Goal: Use online tool/utility: Utilize a website feature to perform a specific function

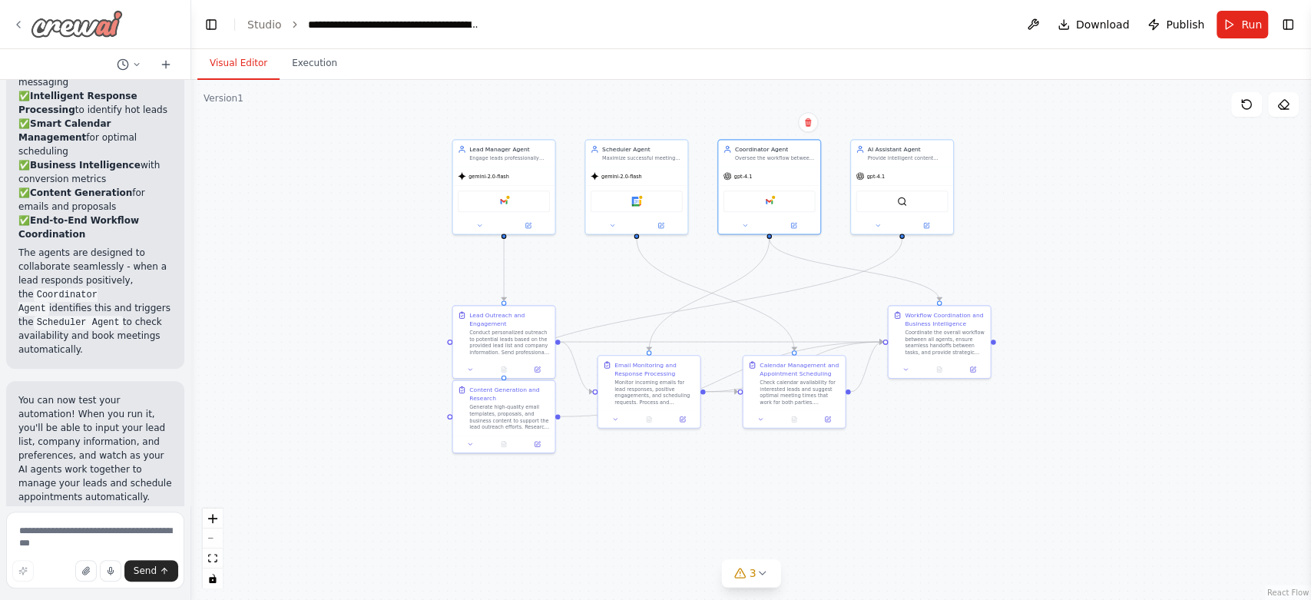
click at [51, 26] on img at bounding box center [77, 24] width 92 height 28
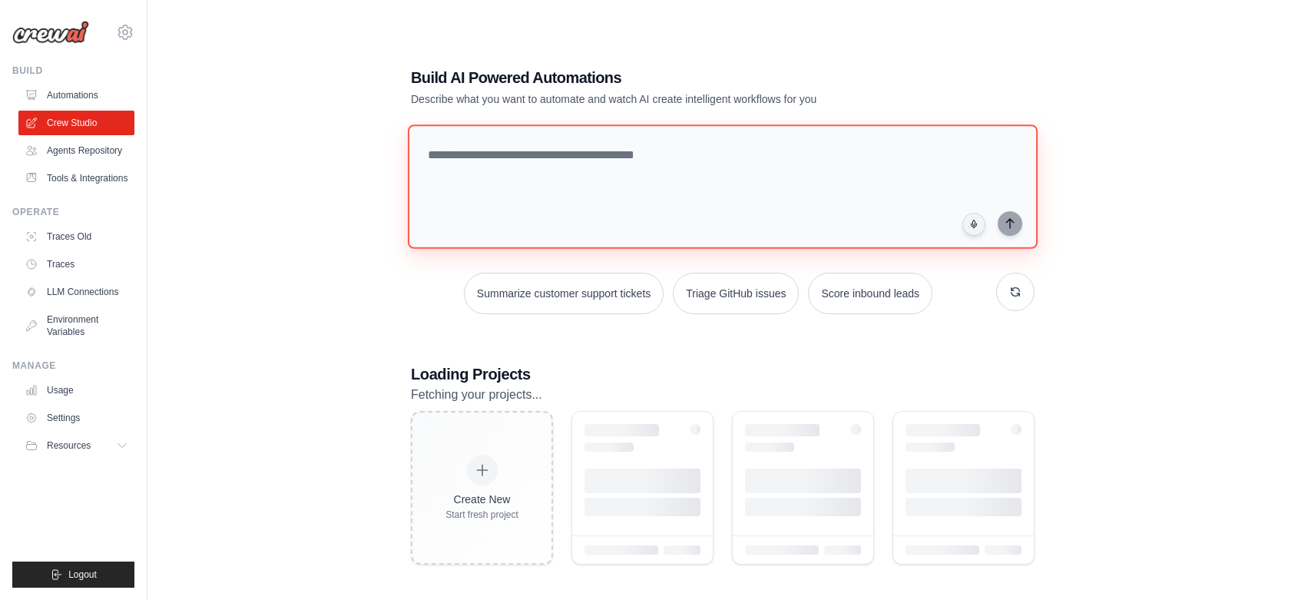
click at [638, 187] on textarea at bounding box center [723, 186] width 630 height 124
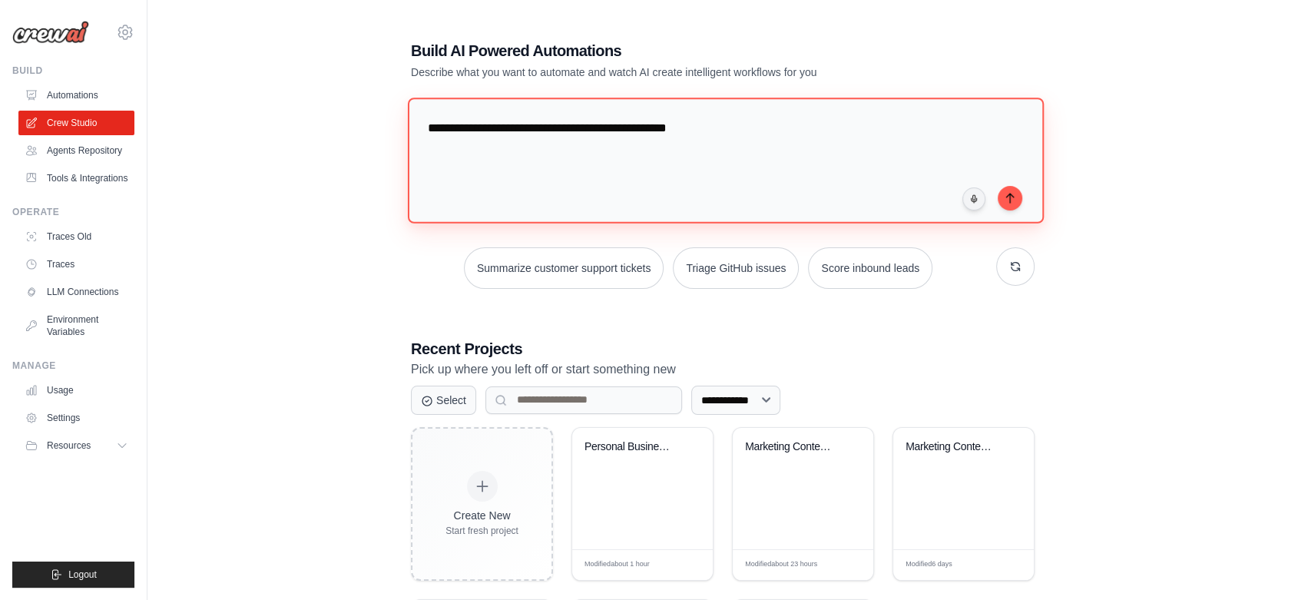
click at [618, 127] on textarea "**********" at bounding box center [726, 160] width 636 height 125
click at [624, 128] on textarea "**********" at bounding box center [726, 160] width 636 height 125
click at [814, 134] on textarea "**********" at bounding box center [726, 160] width 636 height 125
type textarea "**********"
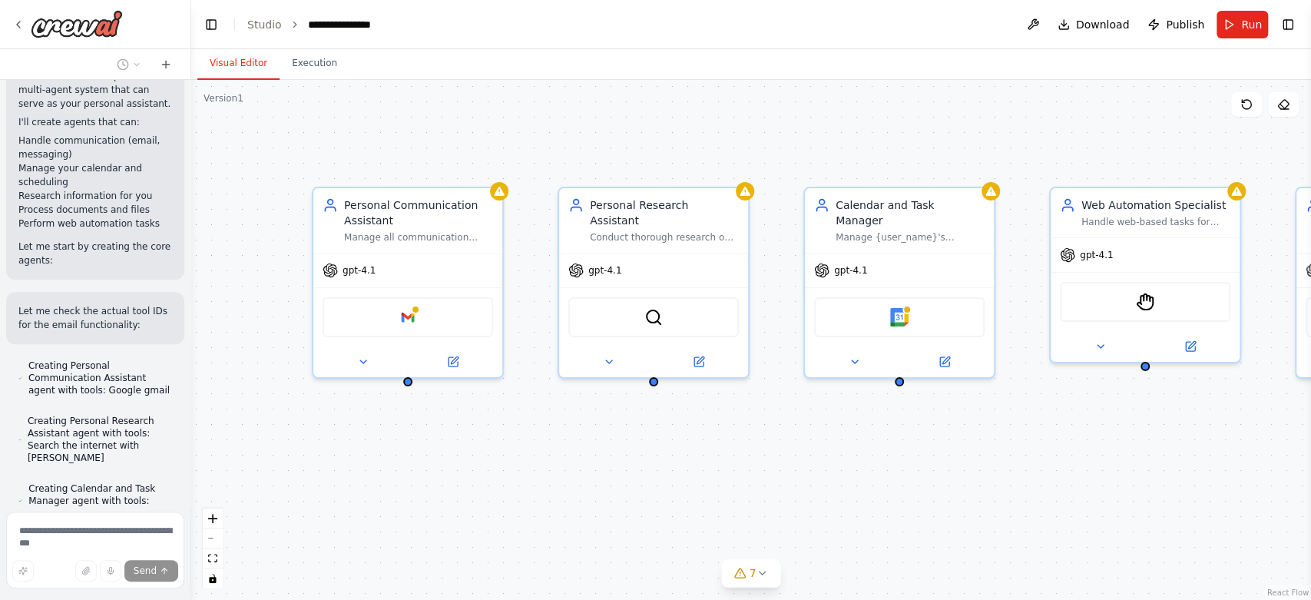
scroll to position [989, 0]
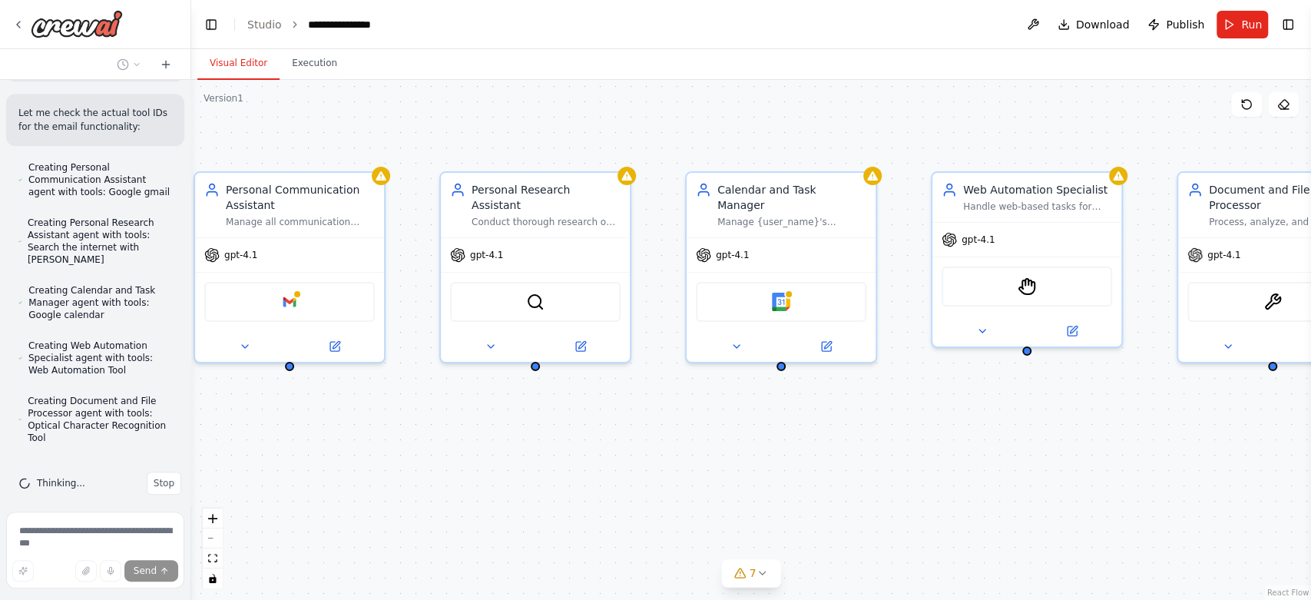
drag, startPoint x: 944, startPoint y: 469, endPoint x: 634, endPoint y: 482, distance: 310.7
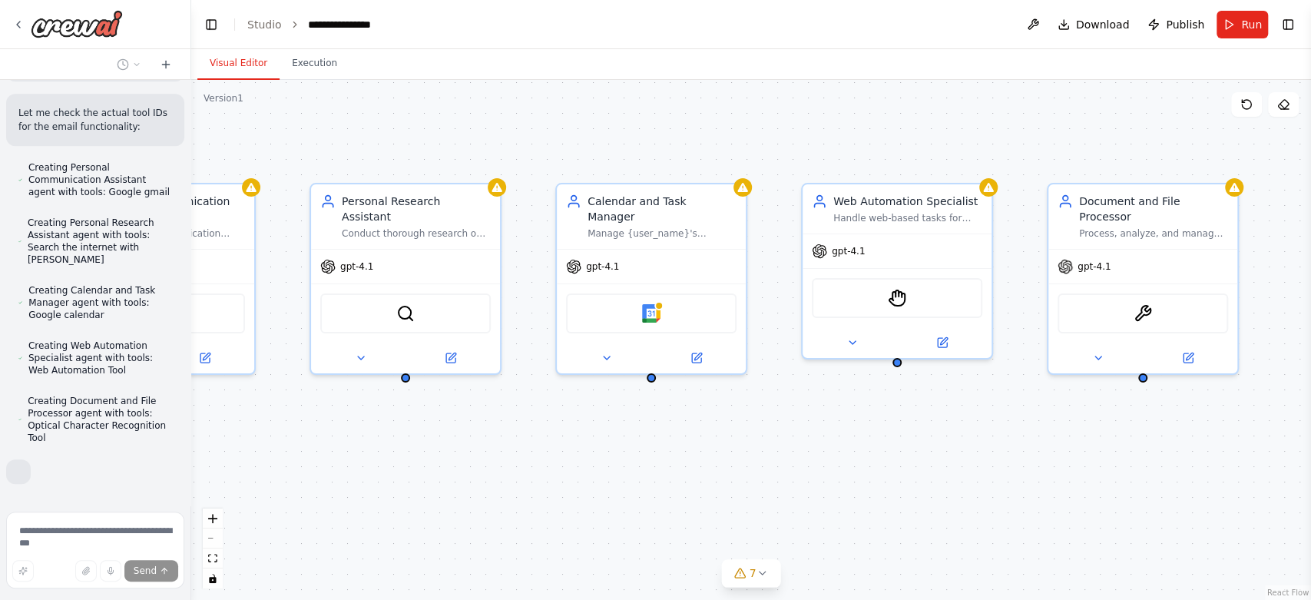
scroll to position [1069, 0]
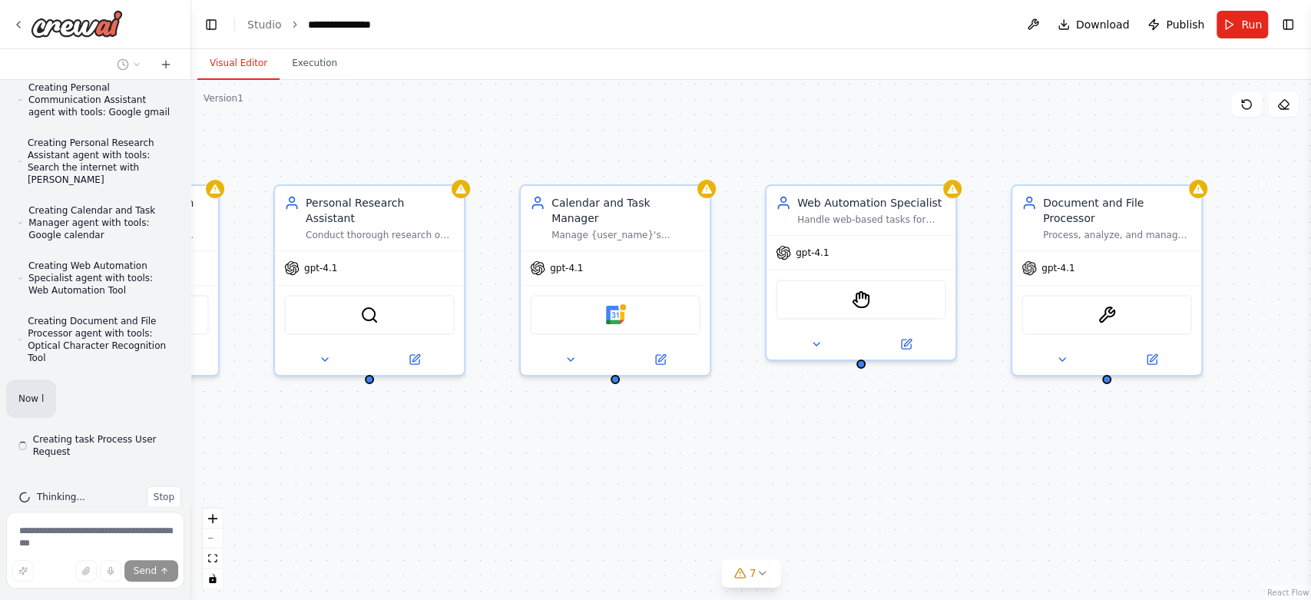
drag, startPoint x: 705, startPoint y: 459, endPoint x: 545, endPoint y: 472, distance: 161.2
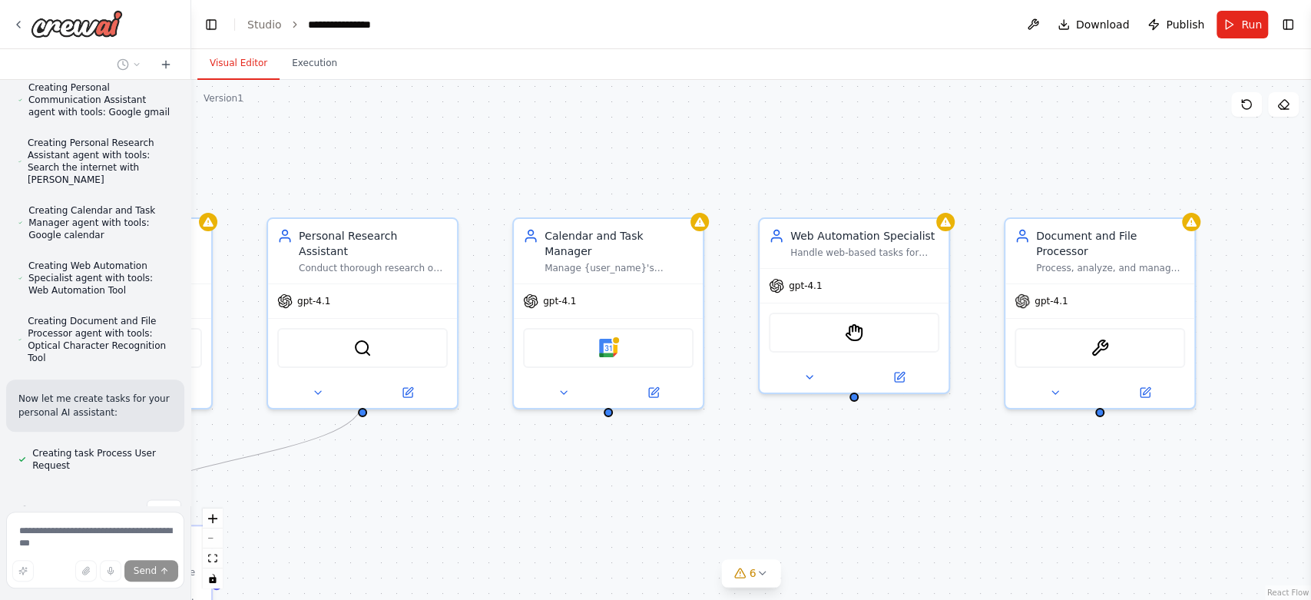
scroll to position [1097, 0]
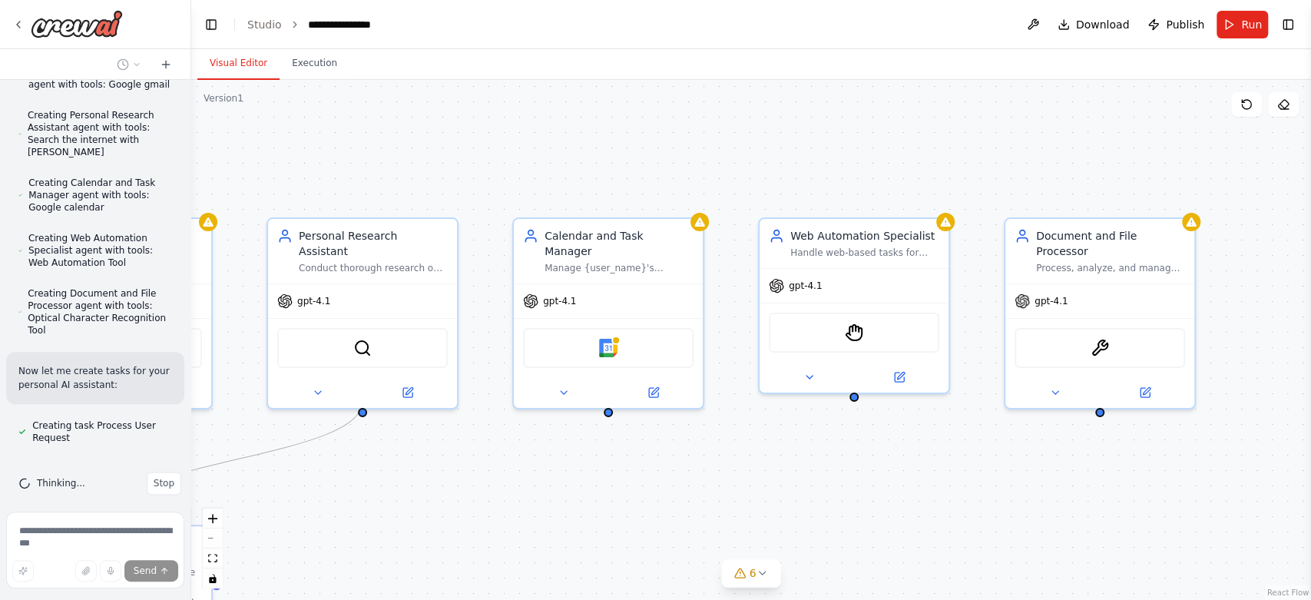
drag, startPoint x: 636, startPoint y: 452, endPoint x: 629, endPoint y: 486, distance: 34.5
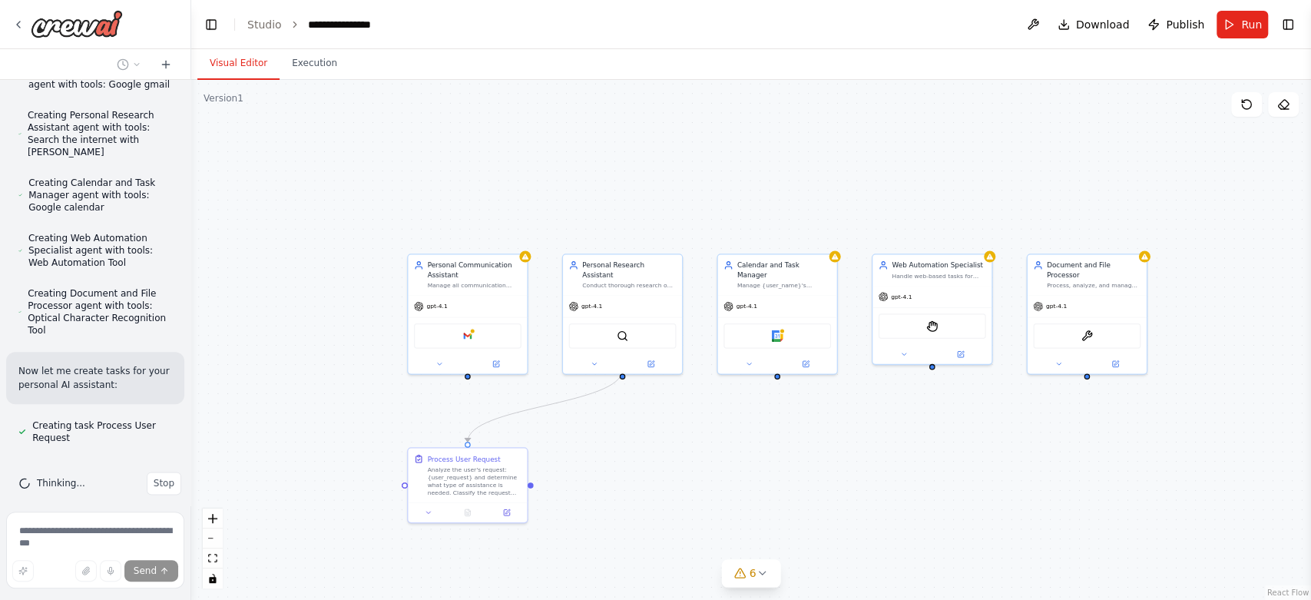
scroll to position [1140, 0]
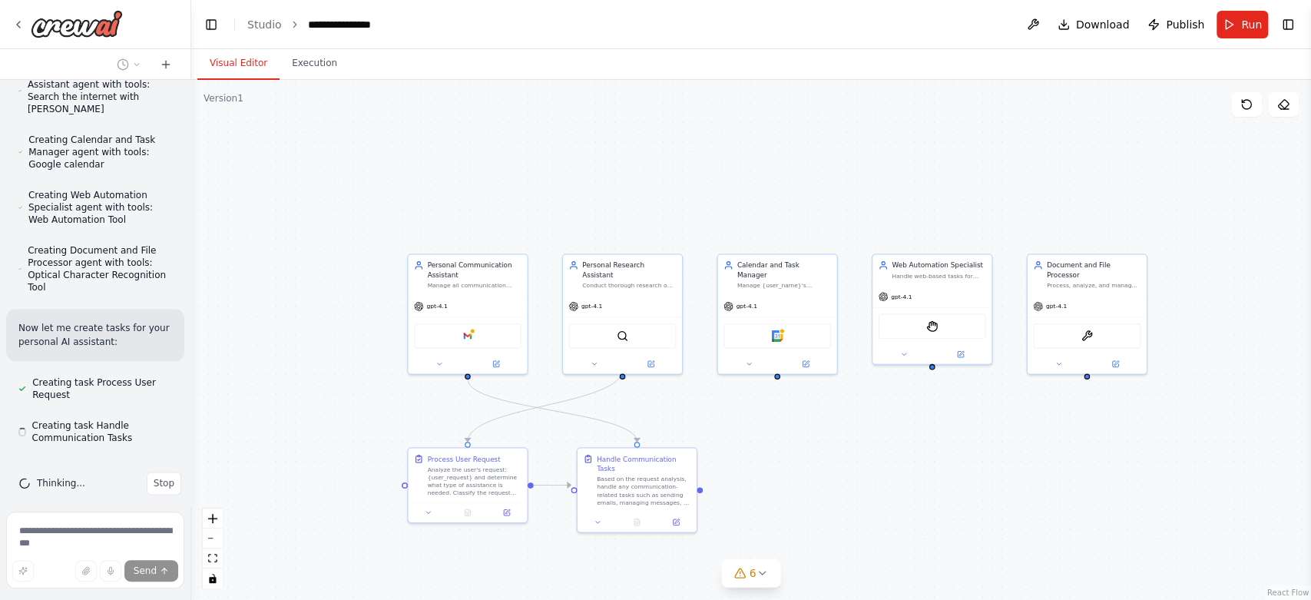
drag, startPoint x: 615, startPoint y: 485, endPoint x: 776, endPoint y: 421, distance: 173.5
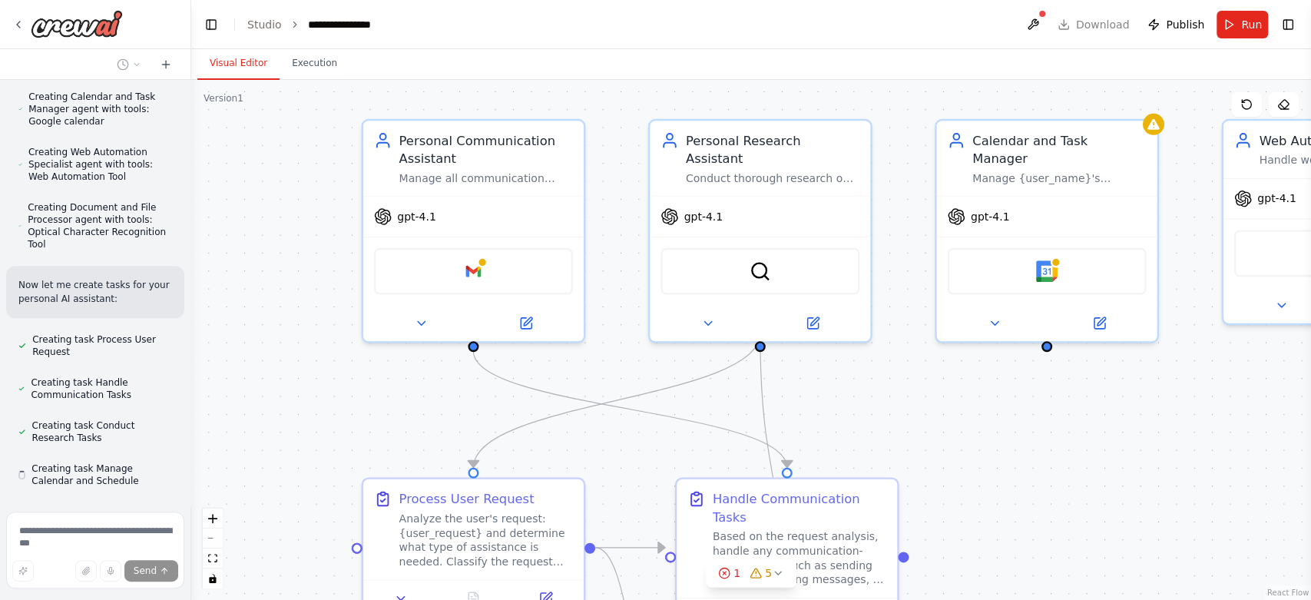
scroll to position [1226, 0]
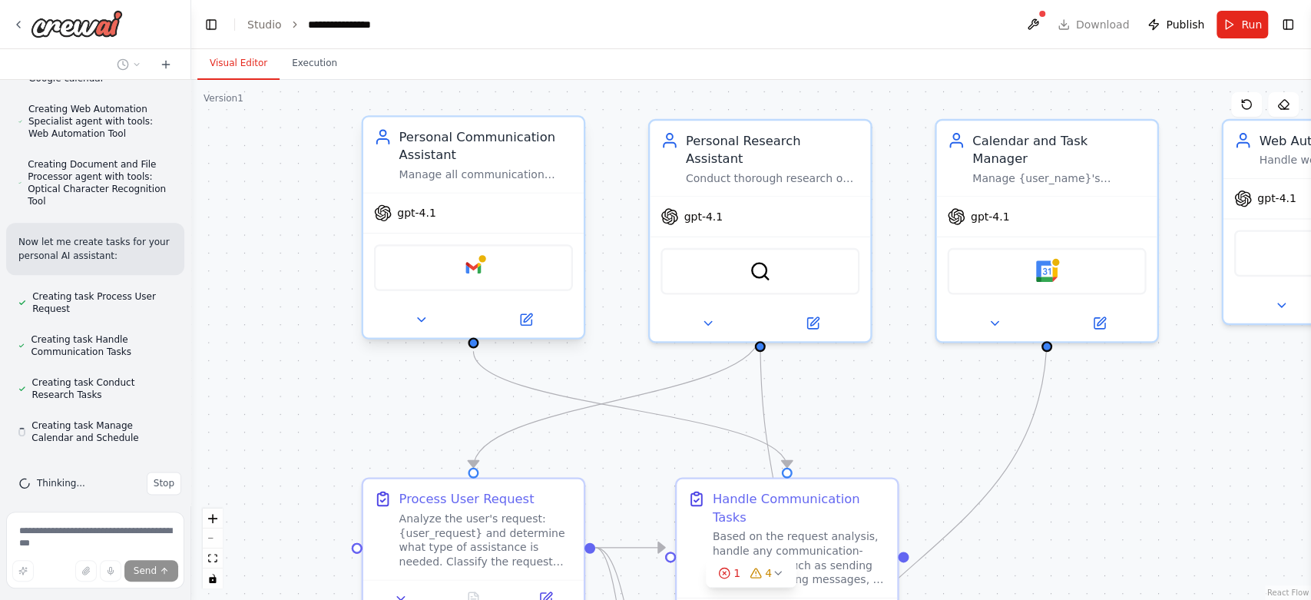
click at [486, 154] on div "Personal Communication Assistant" at bounding box center [486, 146] width 174 height 36
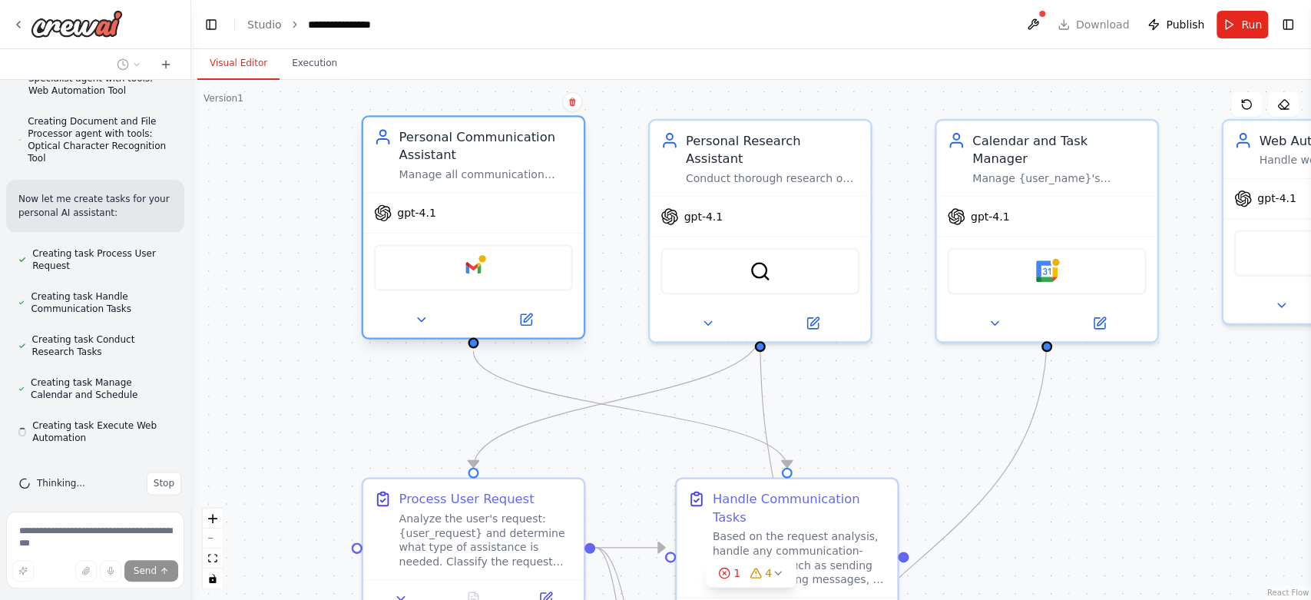
click at [442, 185] on div "Personal Communication Assistant Manage all communication channels for {user_na…" at bounding box center [473, 154] width 220 height 75
click at [438, 333] on div at bounding box center [473, 320] width 220 height 36
click at [423, 330] on div at bounding box center [473, 320] width 220 height 36
click at [423, 320] on icon at bounding box center [421, 320] width 15 height 15
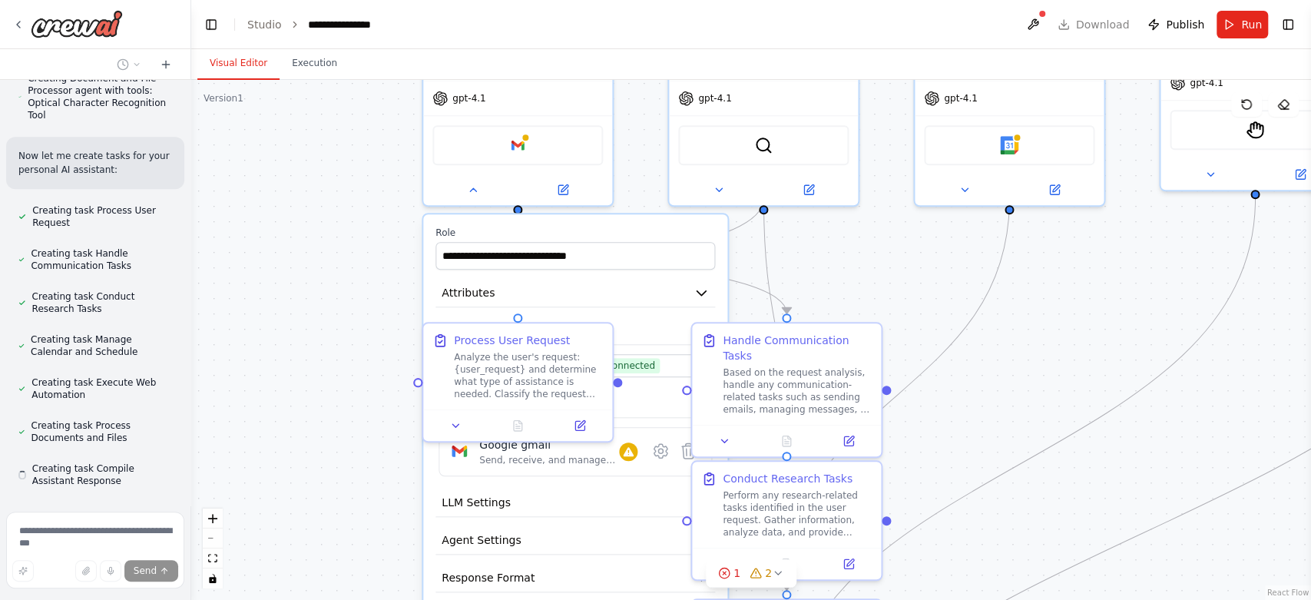
scroll to position [1355, 0]
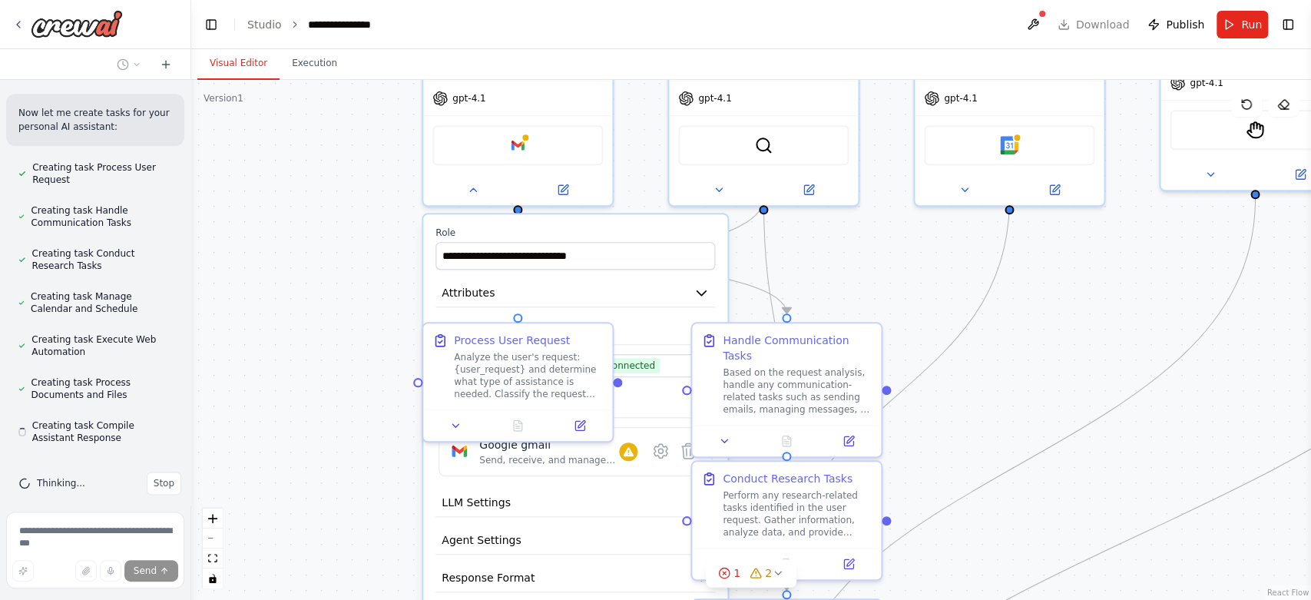
drag, startPoint x: 781, startPoint y: 404, endPoint x: 786, endPoint y: 244, distance: 159.9
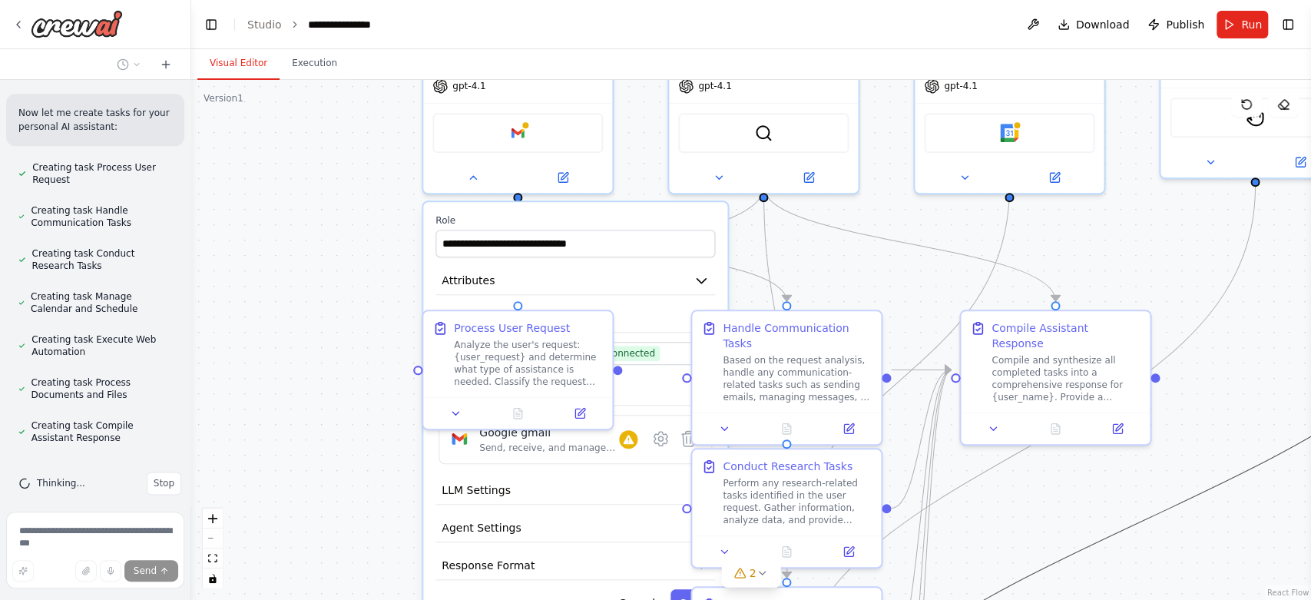
click at [1133, 532] on icon "Edge from 2db49475-e4dd-4f3a-ac5d-83b800854175 to f5499bb9-f0d1-4109-80c2-99002…" at bounding box center [1144, 520] width 714 height 668
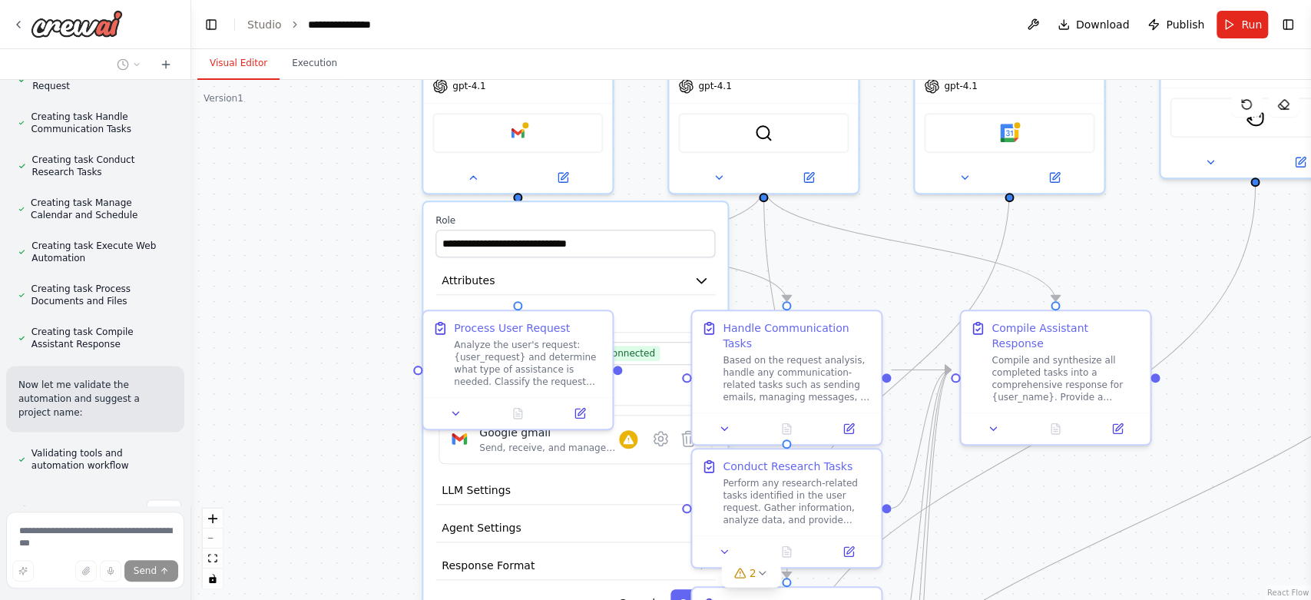
scroll to position [1477, 0]
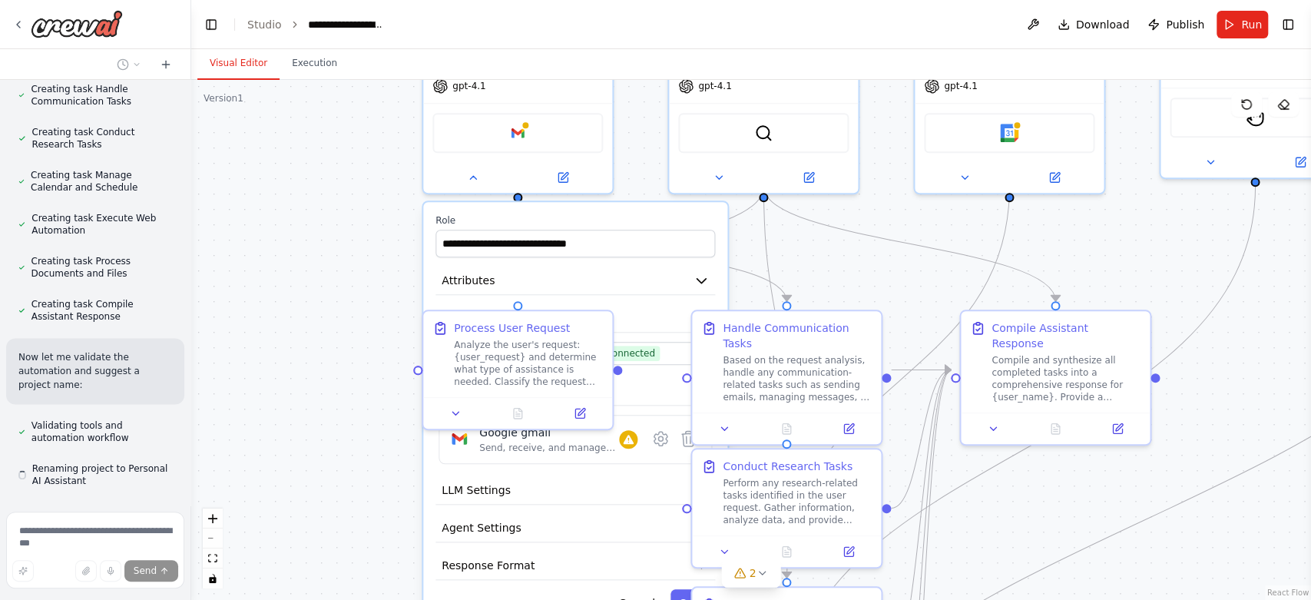
click at [364, 469] on div ".deletable-edge-delete-btn { width: 20px; height: 20px; border: 0px solid #ffff…" at bounding box center [751, 340] width 1120 height 520
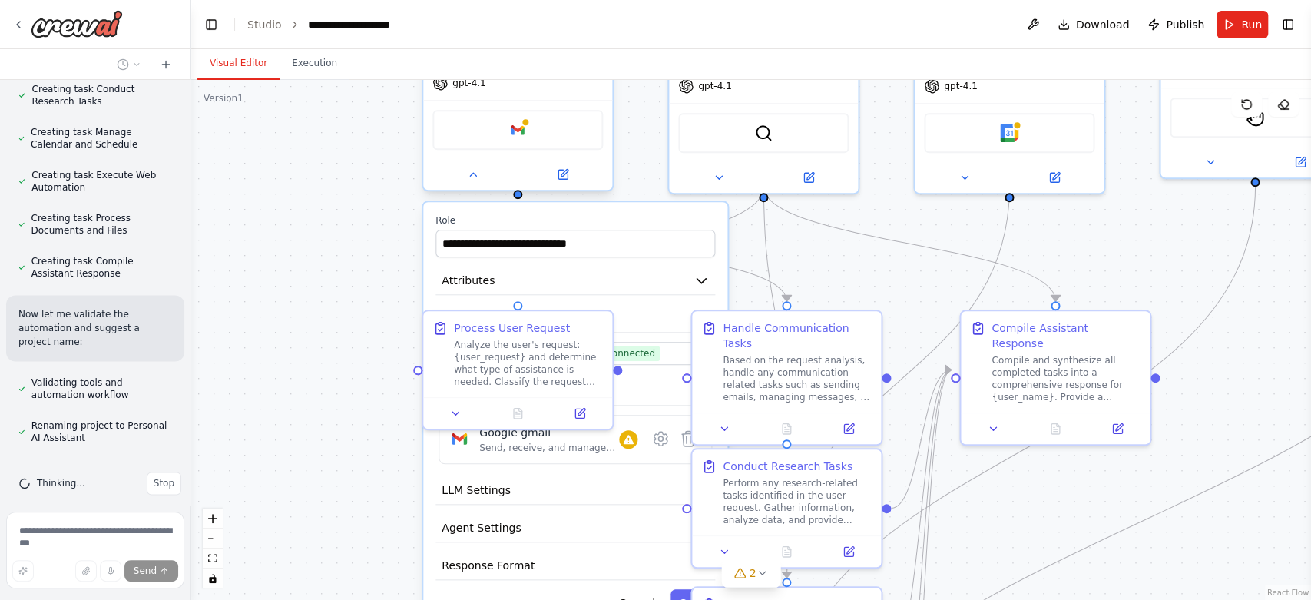
click at [486, 183] on div at bounding box center [517, 174] width 189 height 31
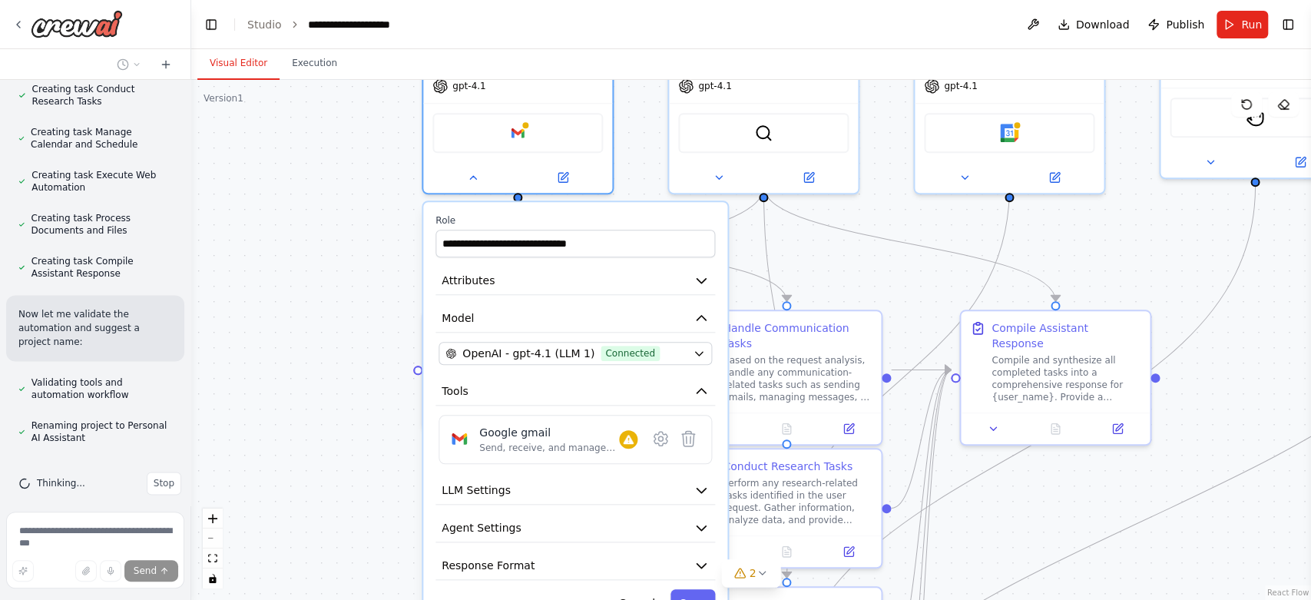
click at [323, 423] on div ".deletable-edge-delete-btn { width: 20px; height: 20px; border: 0px solid #ffff…" at bounding box center [751, 340] width 1120 height 520
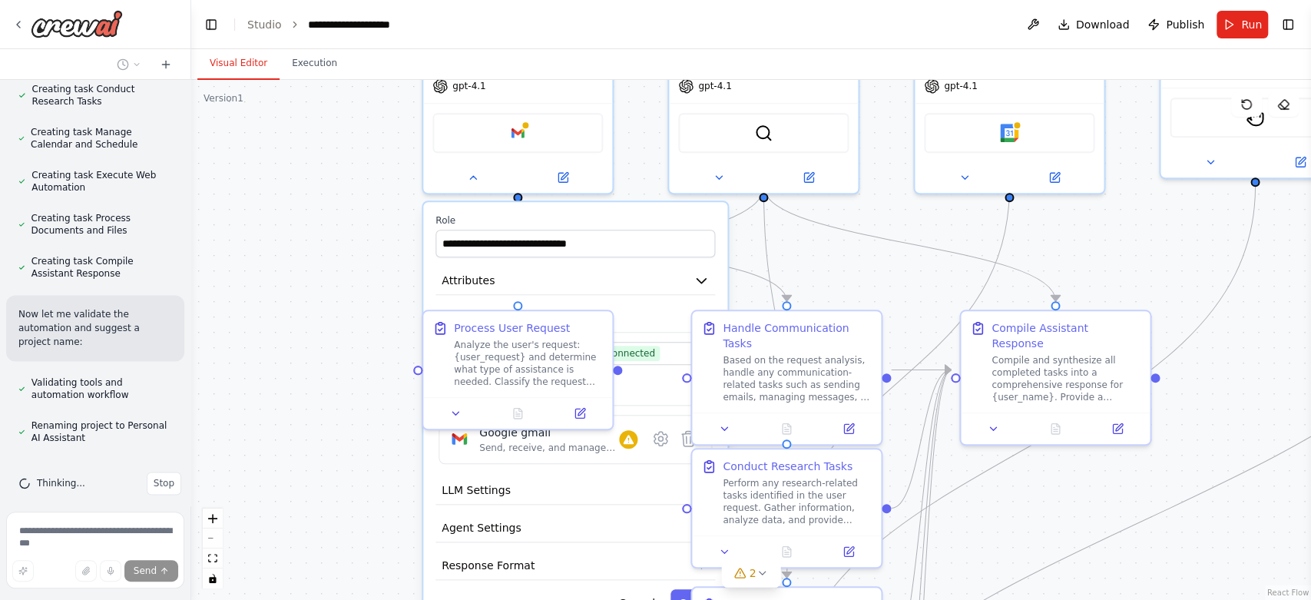
click at [323, 423] on div ".deletable-edge-delete-btn { width: 20px; height: 20px; border: 0px solid #ffff…" at bounding box center [751, 340] width 1120 height 520
click at [484, 171] on button at bounding box center [472, 174] width 87 height 18
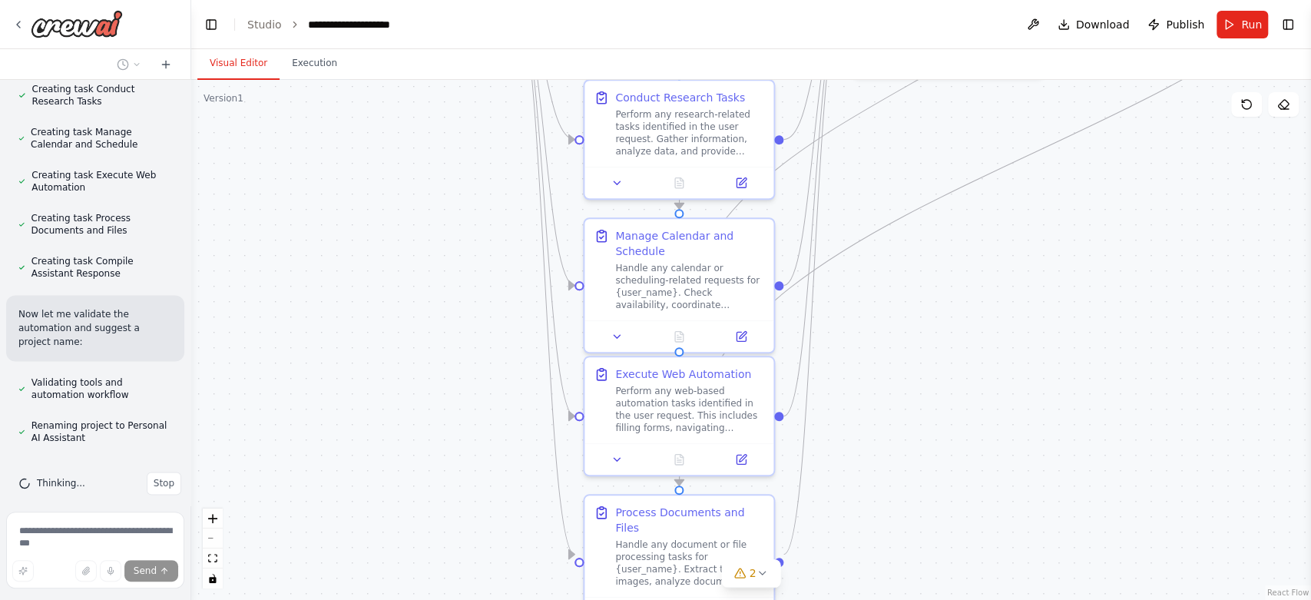
drag, startPoint x: 482, startPoint y: 265, endPoint x: 375, endPoint y: -104, distance: 384.1
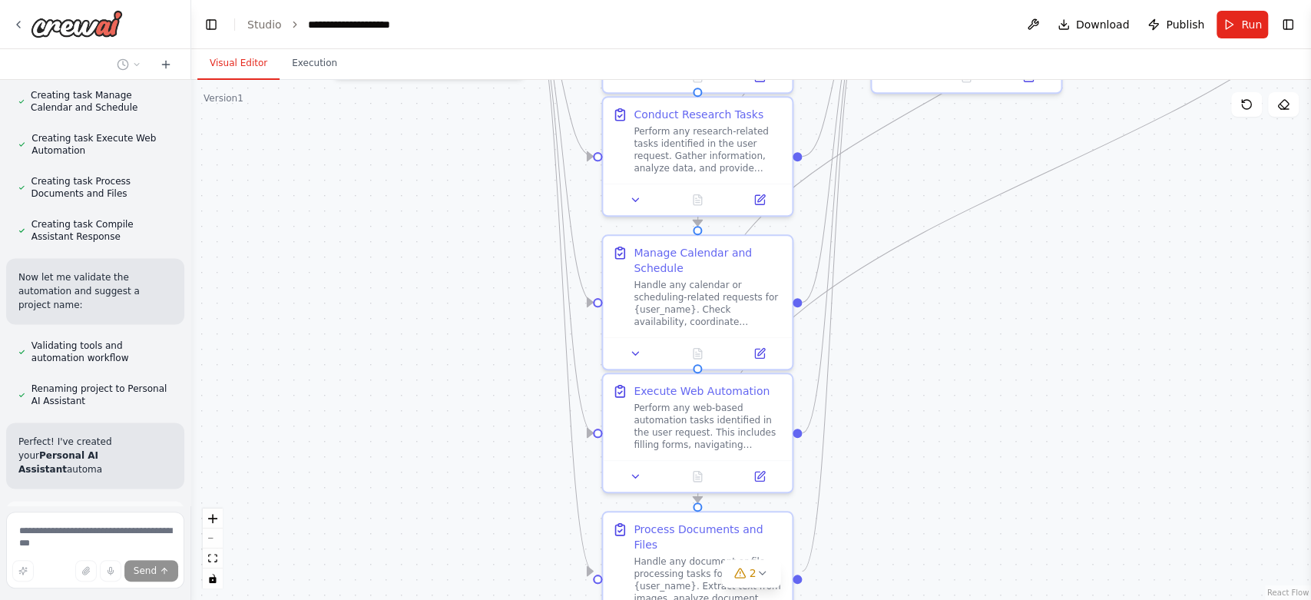
drag, startPoint x: 504, startPoint y: 452, endPoint x: 554, endPoint y: 404, distance: 69.5
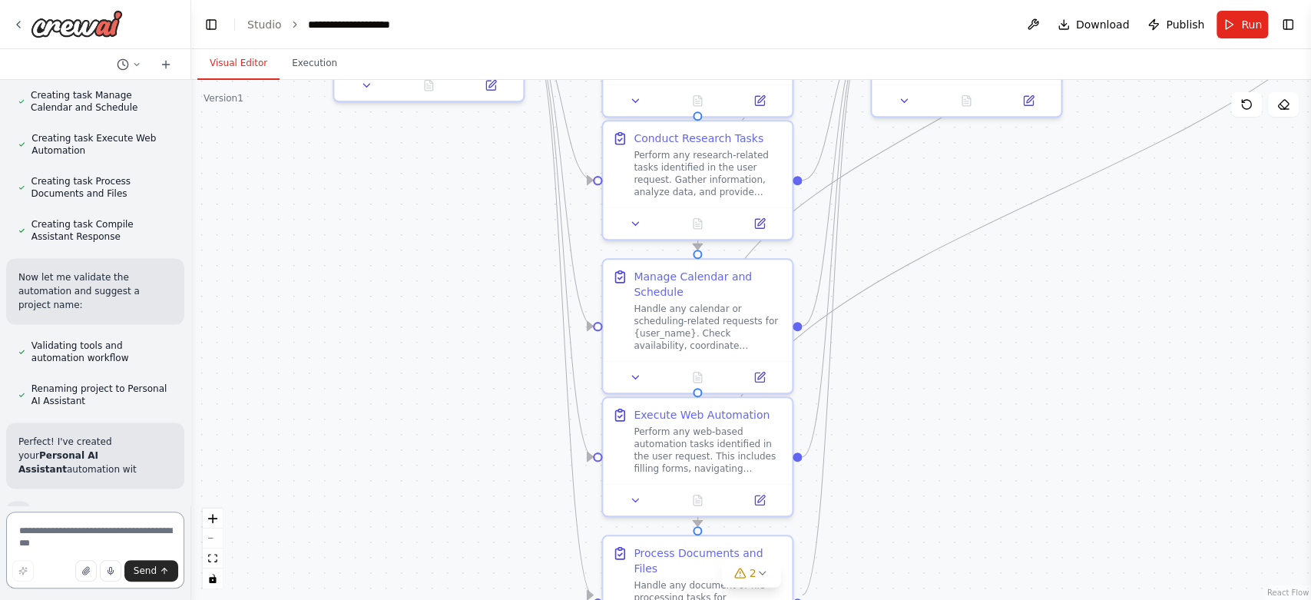
scroll to position [1698, 0]
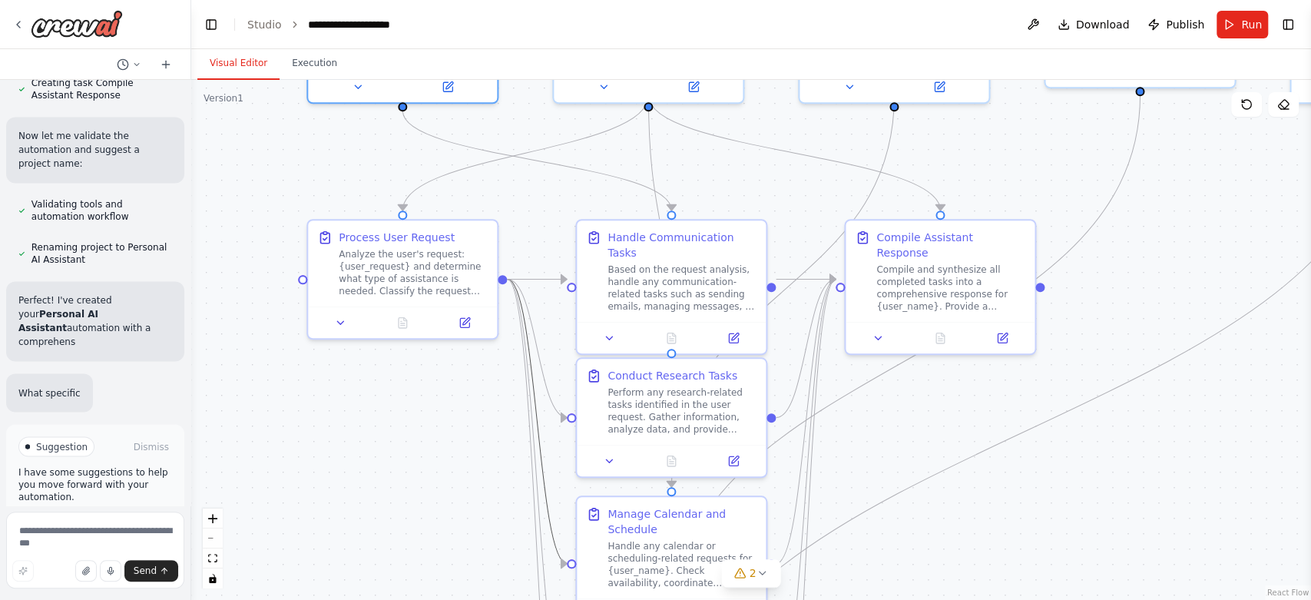
drag, startPoint x: 578, startPoint y: 315, endPoint x: 559, endPoint y: 546, distance: 232.0
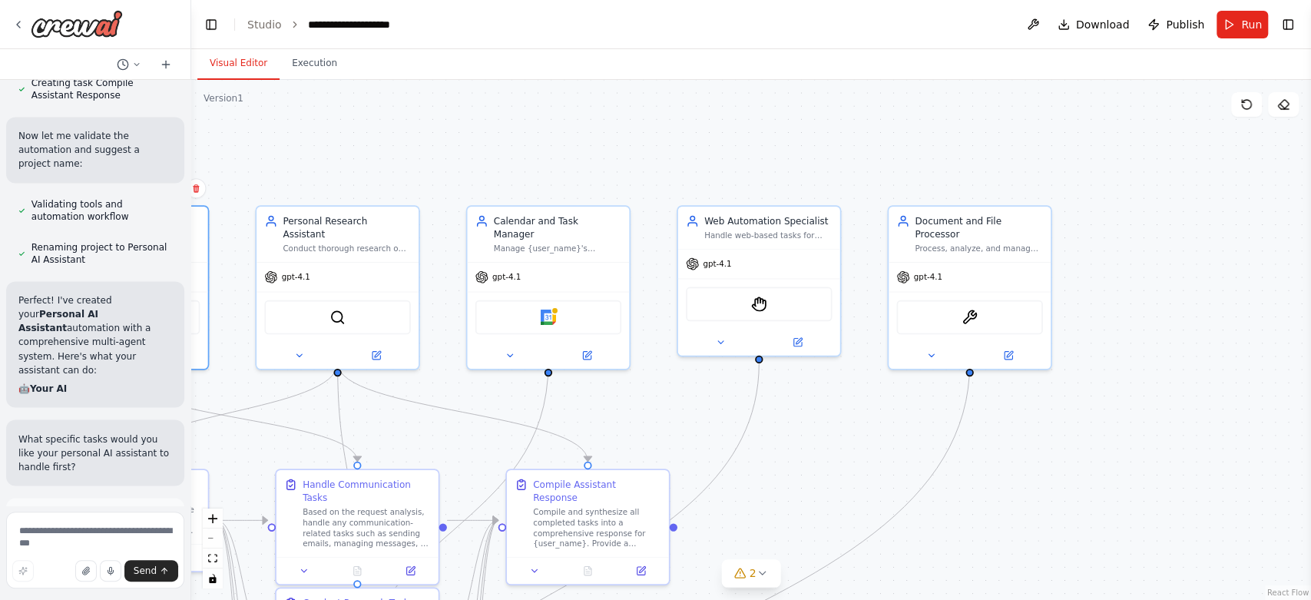
scroll to position [1799, 0]
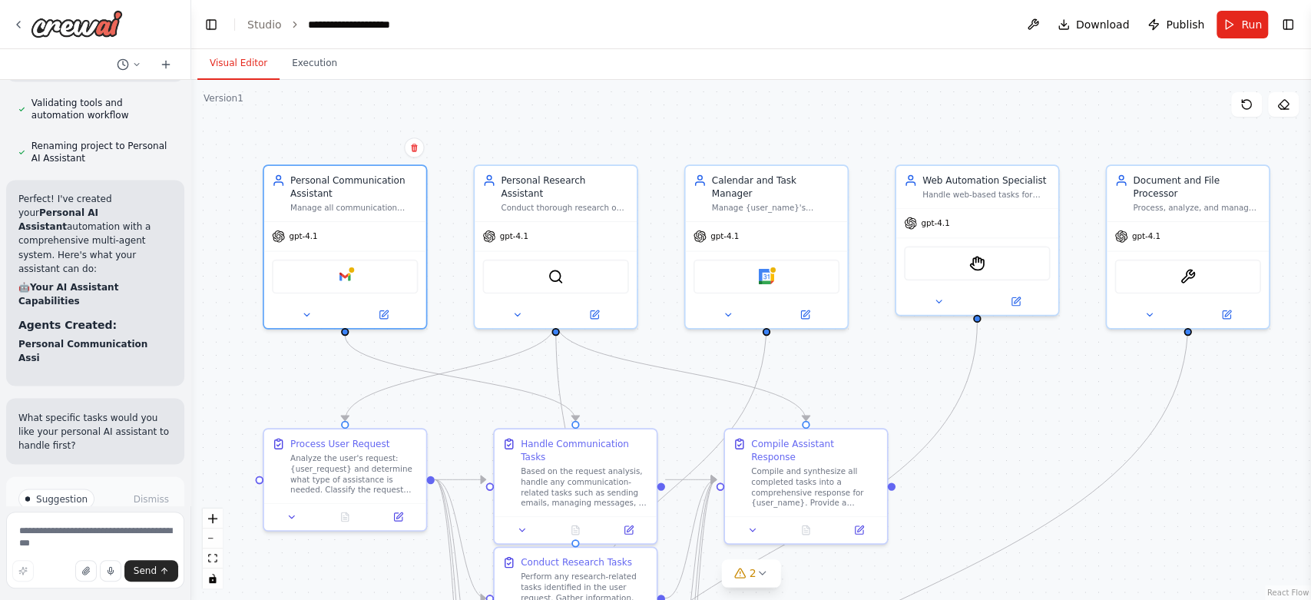
drag, startPoint x: 621, startPoint y: 175, endPoint x: 541, endPoint y: 325, distance: 169.8
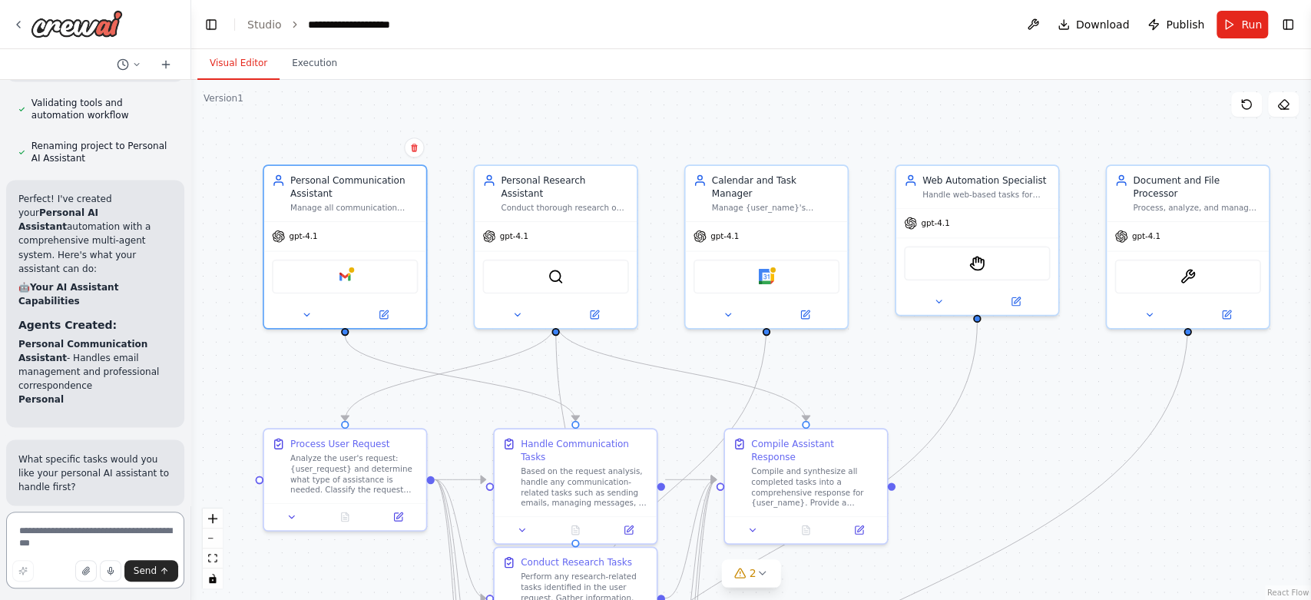
click at [80, 544] on textarea at bounding box center [95, 550] width 178 height 77
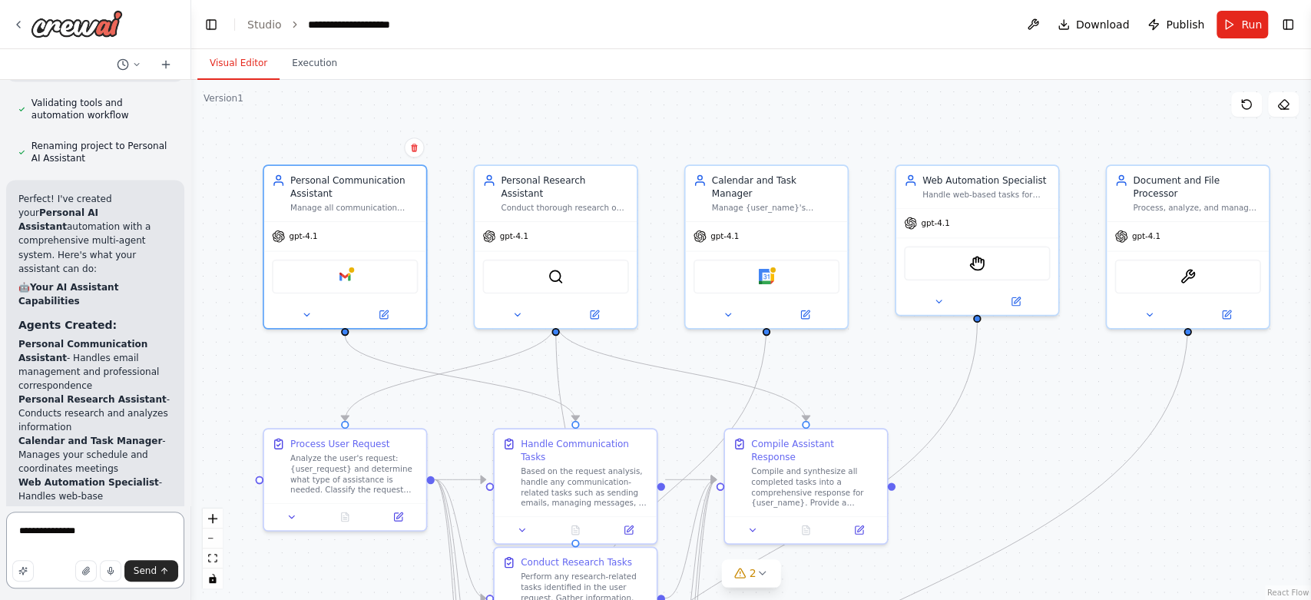
type textarea "**********"
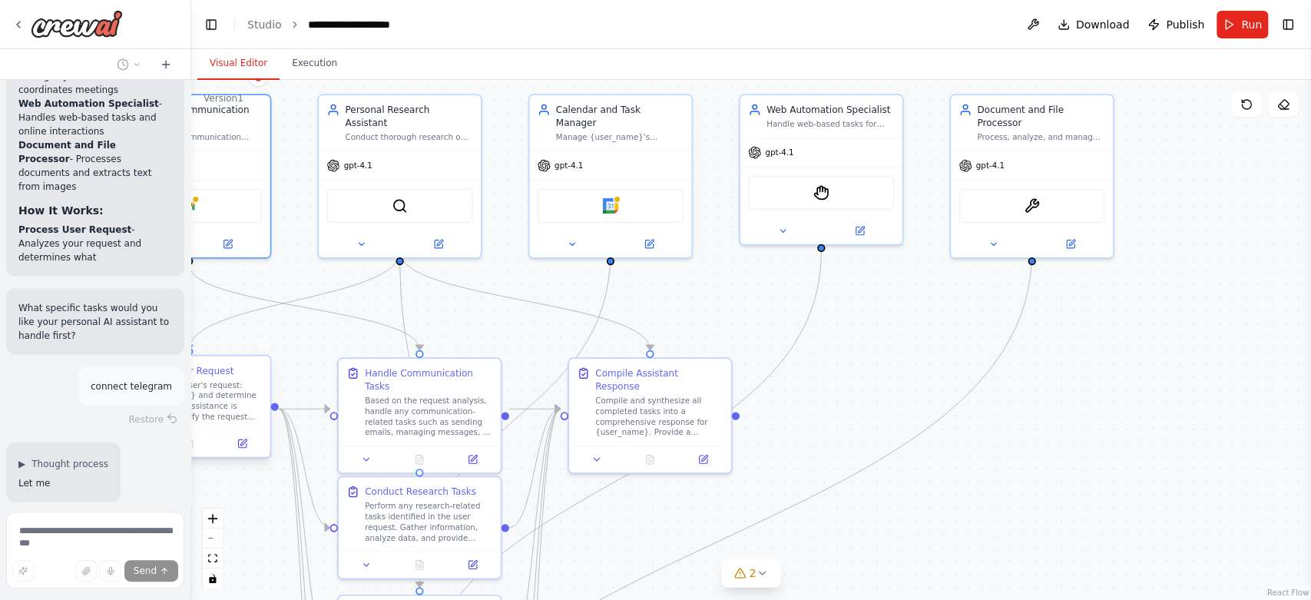
scroll to position [2234, 0]
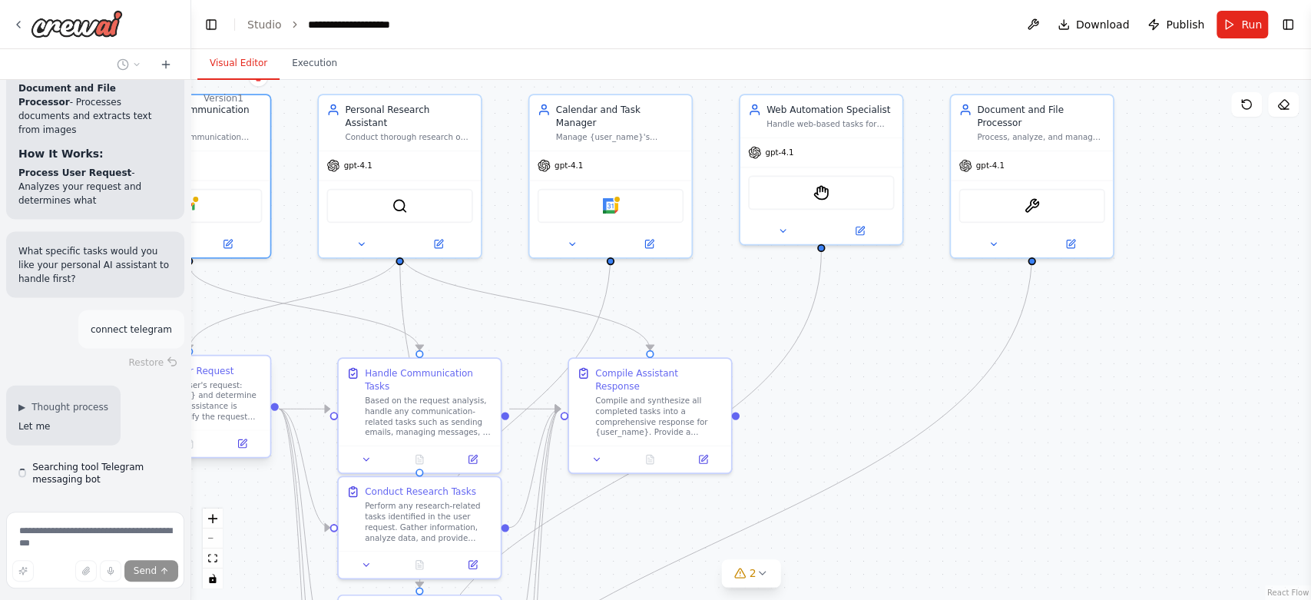
drag, startPoint x: 350, startPoint y: 445, endPoint x: 194, endPoint y: 378, distance: 169.7
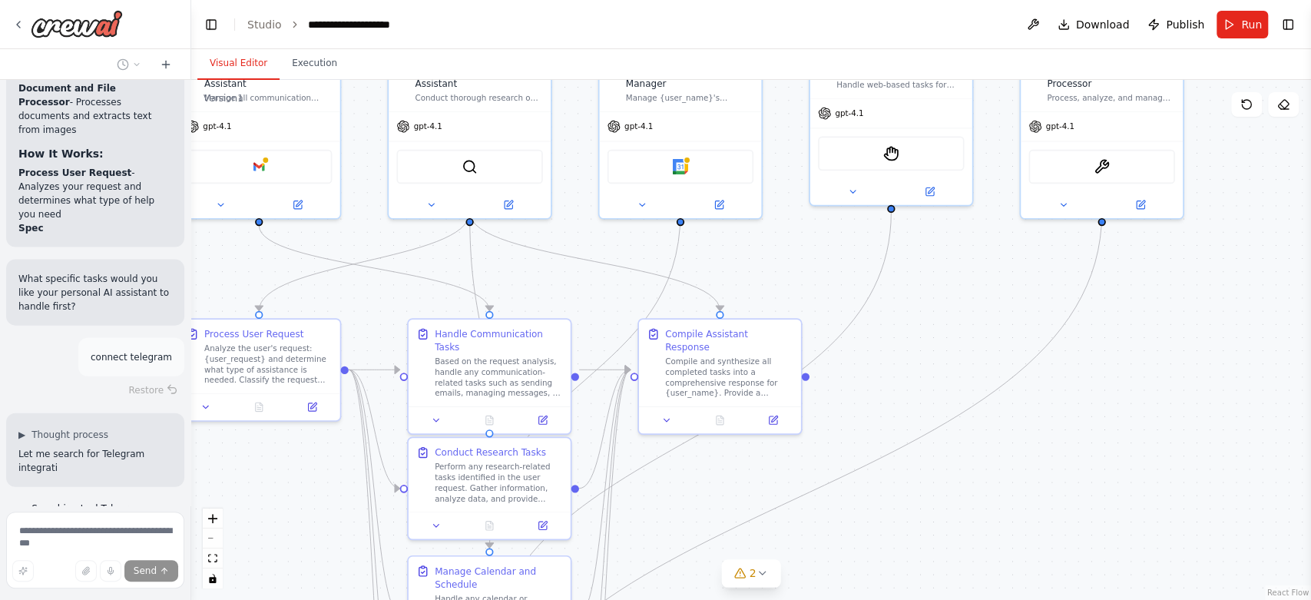
drag, startPoint x: 527, startPoint y: 354, endPoint x: 597, endPoint y: 315, distance: 80.1
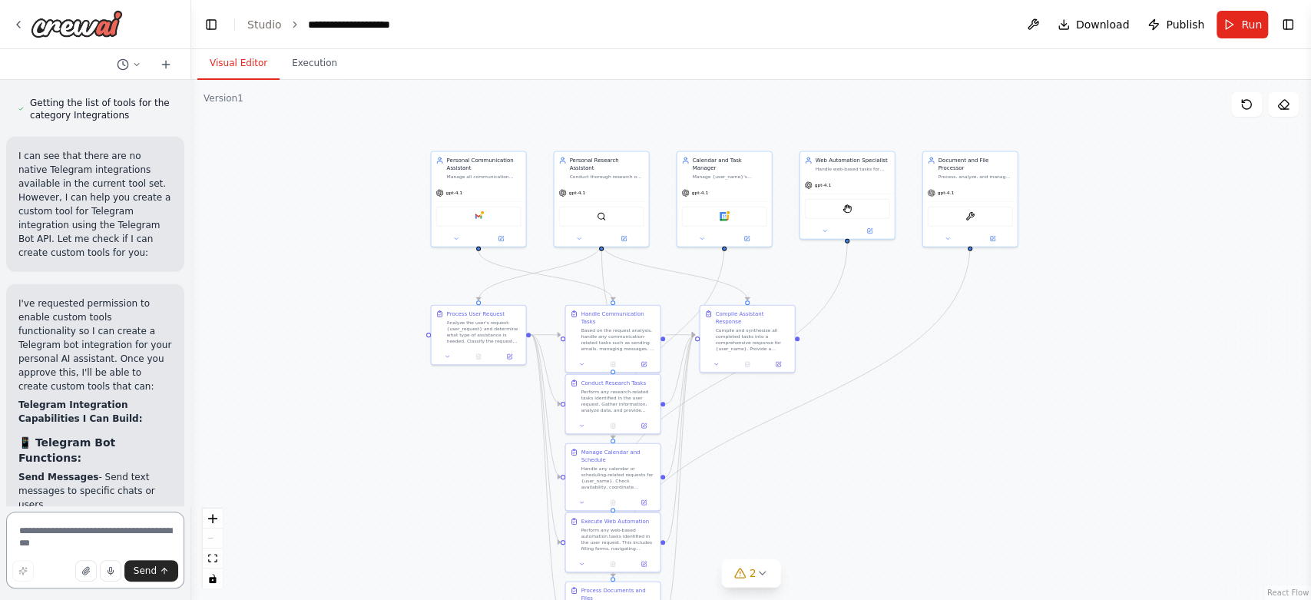
scroll to position [3086, 0]
